Goal: Task Accomplishment & Management: Complete application form

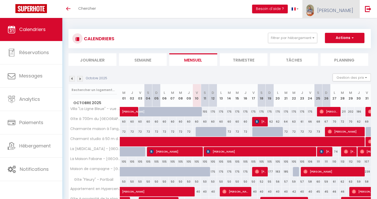
click at [343, 12] on span "[PERSON_NAME]" at bounding box center [335, 10] width 36 height 6
click at [342, 34] on link "Équipe" at bounding box center [339, 34] width 38 height 9
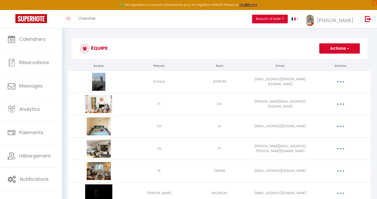
click at [333, 46] on button "Actions" at bounding box center [339, 48] width 40 height 10
click at [329, 61] on link "Ajouter un nouvel utilisateur" at bounding box center [329, 59] width 60 height 7
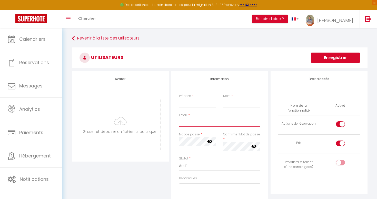
paste input "[EMAIL_ADDRESS][DOMAIN_NAME]"
type input "[EMAIL_ADDRESS][DOMAIN_NAME]"
type input "Ma"
type input "Bo"
click at [210, 143] on icon at bounding box center [209, 141] width 5 height 5
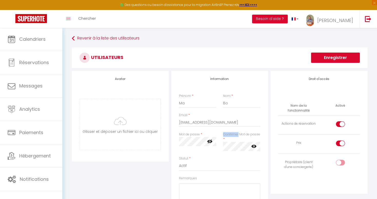
click at [210, 143] on icon at bounding box center [209, 141] width 5 height 5
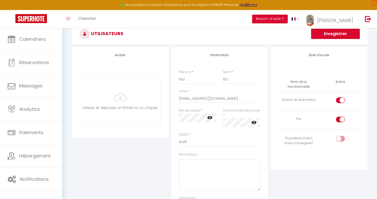
click at [340, 139] on input "checkbox" at bounding box center [344, 140] width 9 height 8
checkbox input "true"
click at [222, 103] on div "Email * [EMAIL_ADDRESS][DOMAIN_NAME]" at bounding box center [219, 98] width 88 height 19
click at [224, 98] on input "[EMAIL_ADDRESS][DOMAIN_NAME]" at bounding box center [219, 98] width 81 height 9
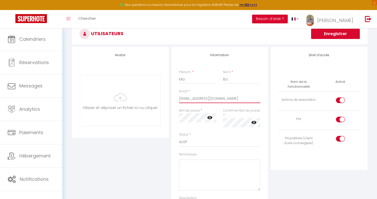
click at [224, 98] on input "[EMAIL_ADDRESS][DOMAIN_NAME]" at bounding box center [219, 98] width 81 height 9
click at [242, 163] on textarea "Remarques" at bounding box center [219, 174] width 81 height 31
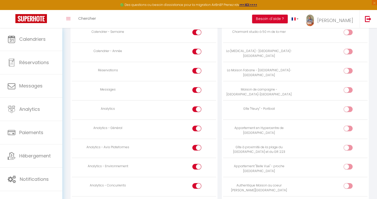
scroll to position [340, 0]
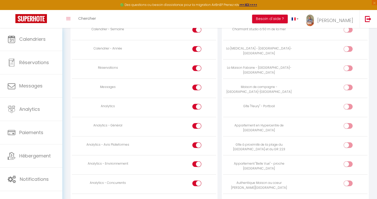
click at [196, 142] on div at bounding box center [196, 145] width 9 height 6
click at [197, 142] on input "checkbox" at bounding box center [201, 146] width 9 height 8
checkbox input "false"
click at [196, 161] on div at bounding box center [196, 164] width 9 height 6
click at [197, 161] on input "checkbox" at bounding box center [201, 165] width 9 height 8
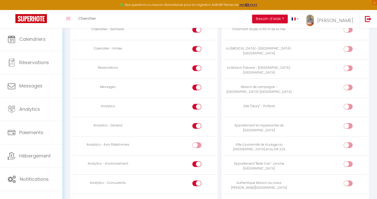
checkbox input "false"
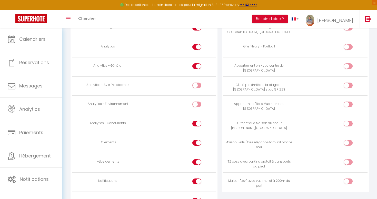
scroll to position [401, 0]
click at [196, 115] on td at bounding box center [180, 123] width 72 height 19
click at [194, 120] on div at bounding box center [196, 123] width 9 height 6
click at [197, 120] on input "checkbox" at bounding box center [201, 124] width 9 height 8
checkbox input "false"
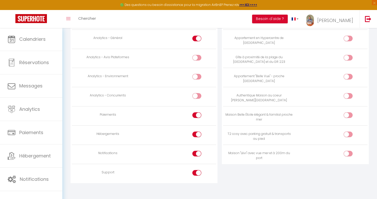
scroll to position [427, 0]
click at [198, 152] on input "checkbox" at bounding box center [201, 155] width 9 height 8
checkbox input "false"
click at [344, 132] on div at bounding box center [347, 135] width 9 height 6
click at [348, 132] on input "checkbox" at bounding box center [352, 136] width 9 height 8
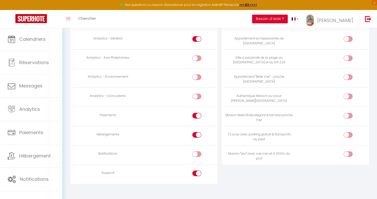
checkbox input "true"
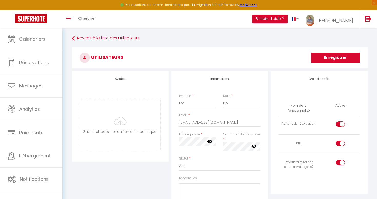
scroll to position [0, 0]
click at [319, 55] on button "Enregistrer" at bounding box center [335, 58] width 49 height 10
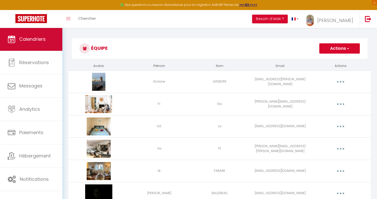
click at [43, 48] on link "Calendriers" at bounding box center [31, 39] width 62 height 23
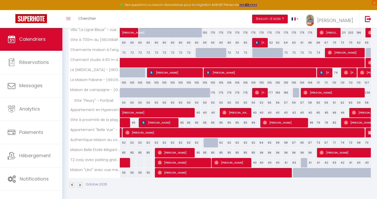
scroll to position [88, 0]
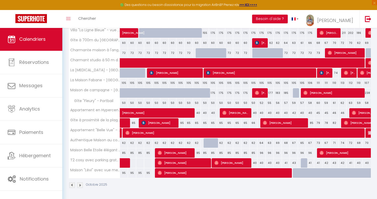
click at [252, 174] on span "[PERSON_NAME]" at bounding box center [225, 173] width 134 height 10
select select "OK"
select select "0"
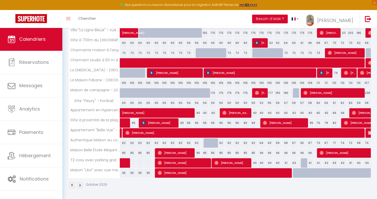
select select "1"
select select
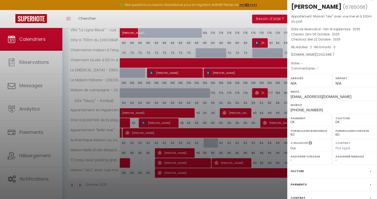
scroll to position [7, 0]
select select "48901"
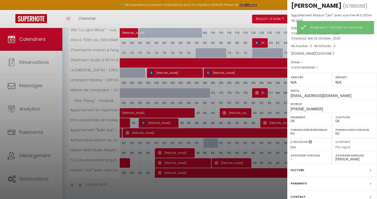
click at [225, 17] on div at bounding box center [188, 99] width 377 height 199
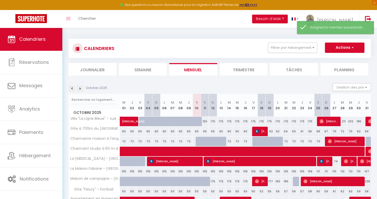
scroll to position [0, 0]
